Goal: Use online tool/utility: Utilize a website feature to perform a specific function

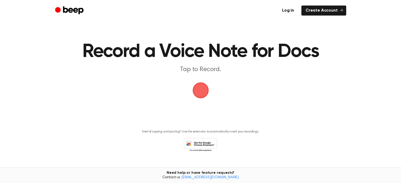
click at [195, 85] on span "button" at bounding box center [200, 90] width 15 height 15
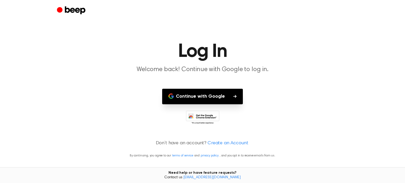
click at [199, 95] on button "Continue with Google" at bounding box center [202, 97] width 81 height 16
click at [223, 96] on button "Continue with Google" at bounding box center [202, 97] width 81 height 16
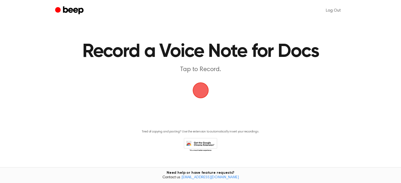
click at [205, 86] on span "button" at bounding box center [200, 90] width 15 height 15
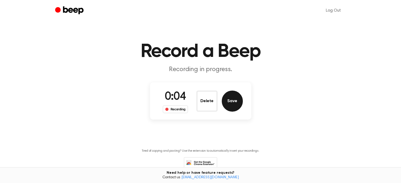
click at [235, 101] on button "Save" at bounding box center [232, 101] width 21 height 21
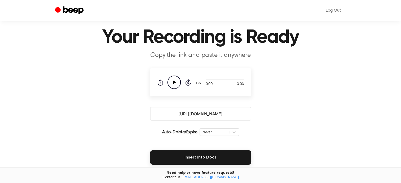
scroll to position [26, 0]
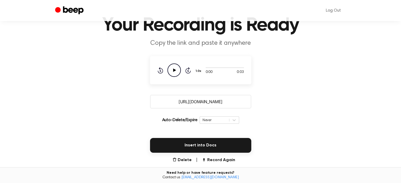
drag, startPoint x: 171, startPoint y: 101, endPoint x: 232, endPoint y: 99, distance: 60.7
click at [230, 100] on input "https://beep.audio/q0taCEX" at bounding box center [200, 102] width 101 height 14
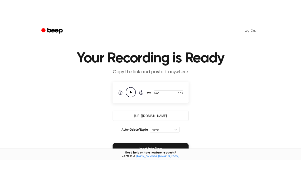
scroll to position [0, 0]
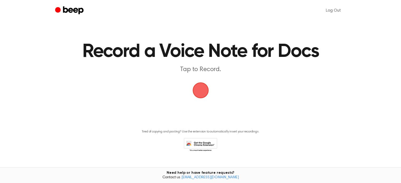
click at [70, 7] on icon "Beep" at bounding box center [70, 11] width 30 height 10
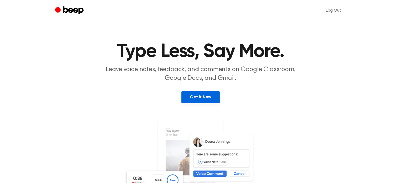
click at [207, 96] on link "Get It Now" at bounding box center [201, 97] width 38 height 12
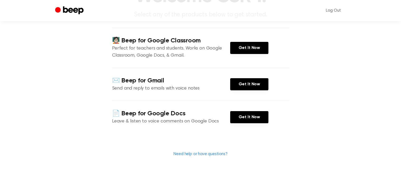
scroll to position [79, 0]
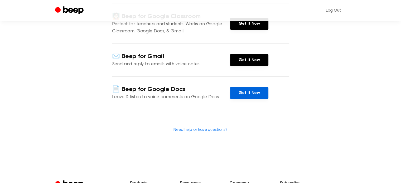
click at [254, 92] on link "Get It Now" at bounding box center [249, 93] width 38 height 12
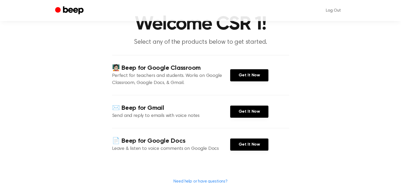
scroll to position [26, 0]
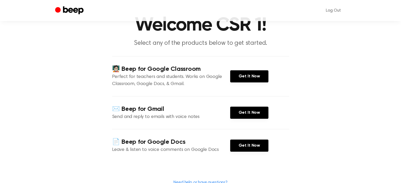
click at [245, 106] on div "✉️ Beep for Gmail Send and reply to emails with voice notes Get It Now" at bounding box center [200, 112] width 177 height 33
click at [240, 111] on link "Get It Now" at bounding box center [249, 113] width 38 height 12
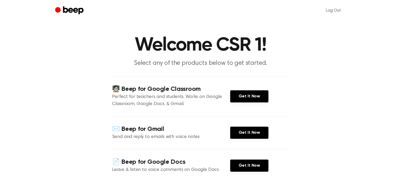
scroll to position [0, 0]
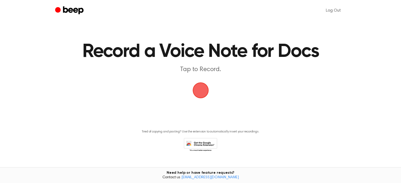
click at [203, 93] on span "button" at bounding box center [200, 90] width 15 height 15
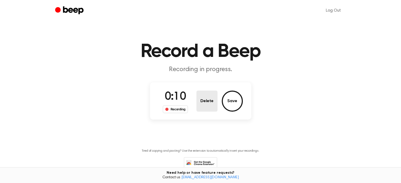
click at [208, 102] on button "Delete" at bounding box center [207, 101] width 21 height 21
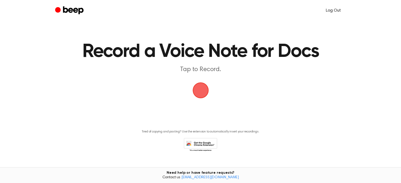
click at [328, 10] on link "Log Out" at bounding box center [334, 10] width 26 height 13
